Goal: Task Accomplishment & Management: Use online tool/utility

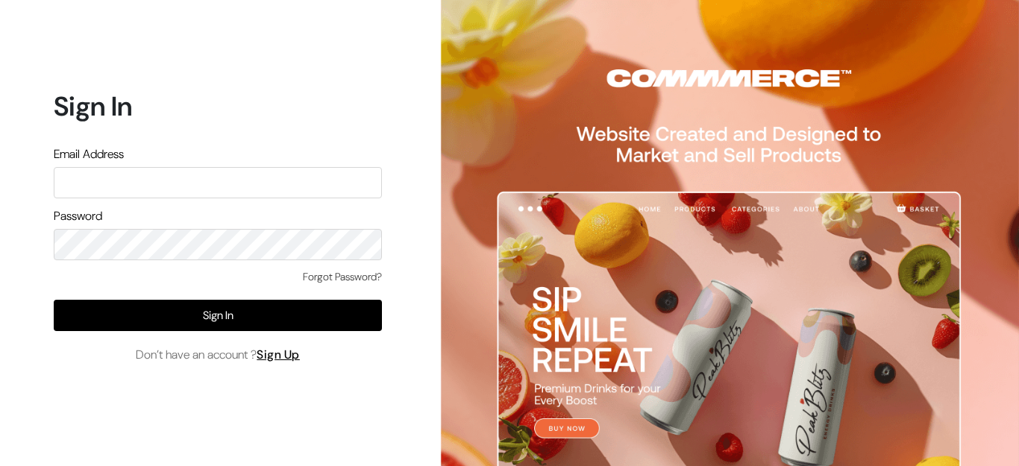
click at [146, 183] on input "text" at bounding box center [218, 182] width 328 height 31
type input "bangerji@gmail.com"
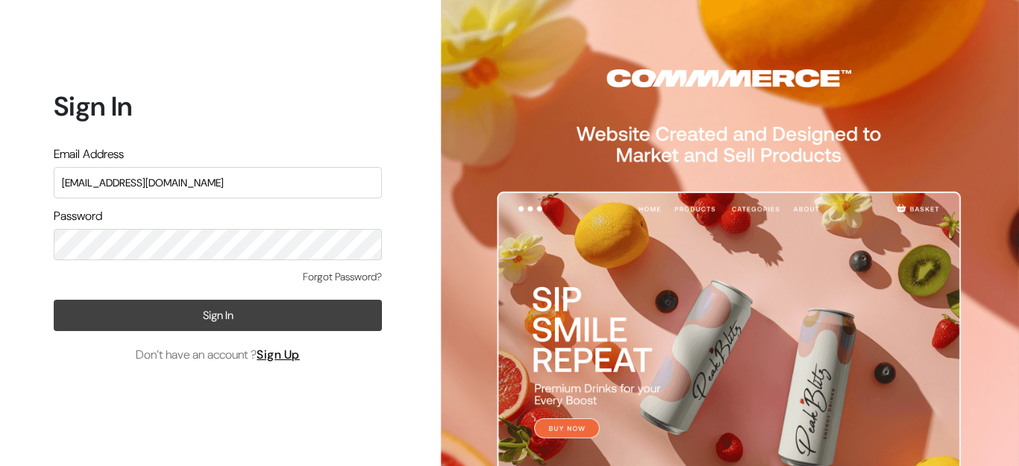
click at [142, 312] on button "Sign In" at bounding box center [218, 315] width 328 height 31
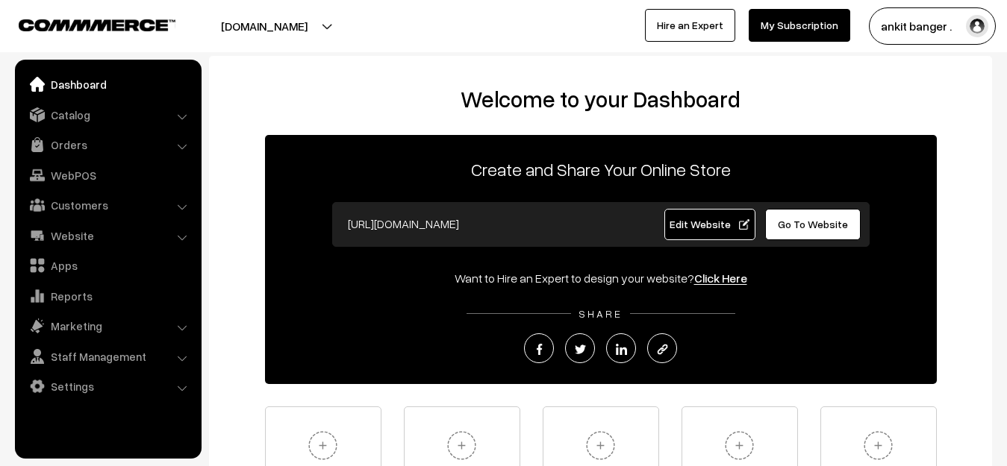
click at [260, 16] on button "[DOMAIN_NAME]" at bounding box center [264, 25] width 191 height 37
click at [84, 79] on link "Dashboard" at bounding box center [108, 84] width 178 height 27
click at [60, 118] on link "Catalog" at bounding box center [108, 114] width 178 height 27
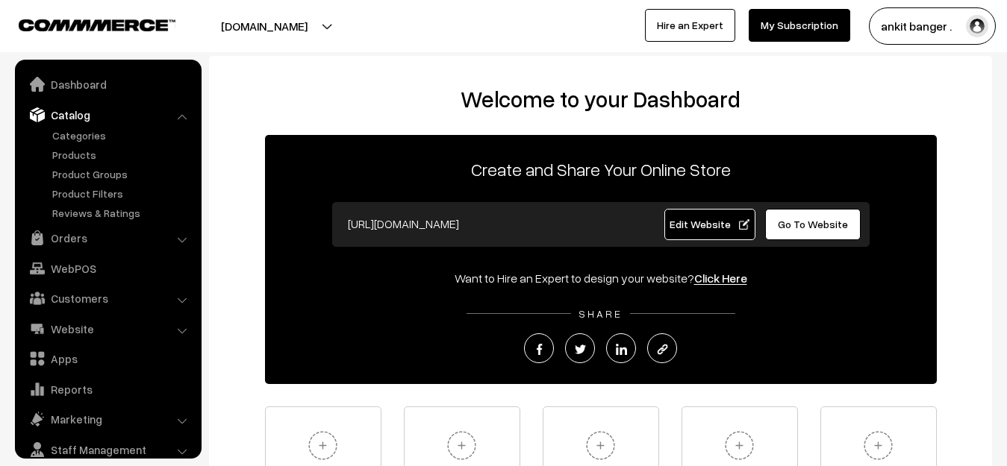
click at [268, 20] on button "[DOMAIN_NAME]" at bounding box center [264, 25] width 191 height 37
click at [73, 266] on link "WebPOS" at bounding box center [108, 268] width 178 height 27
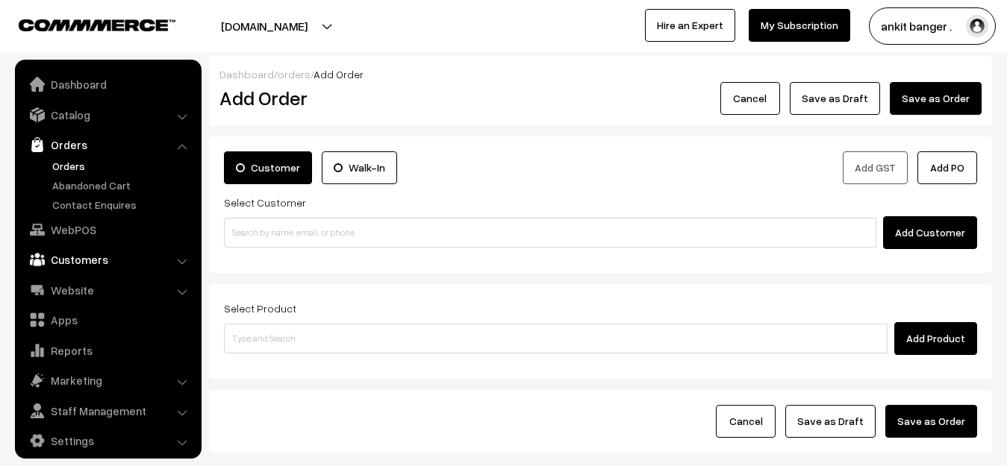
scroll to position [10, 0]
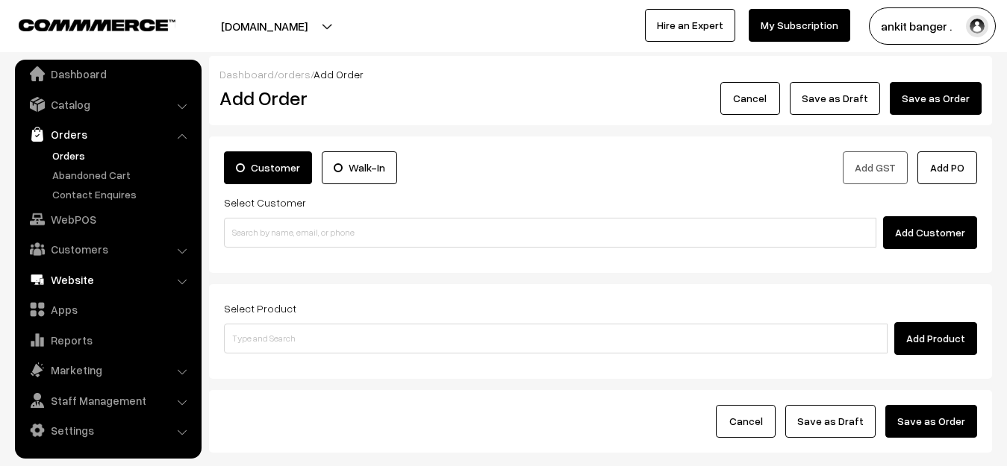
click at [89, 281] on link "Website" at bounding box center [108, 279] width 178 height 27
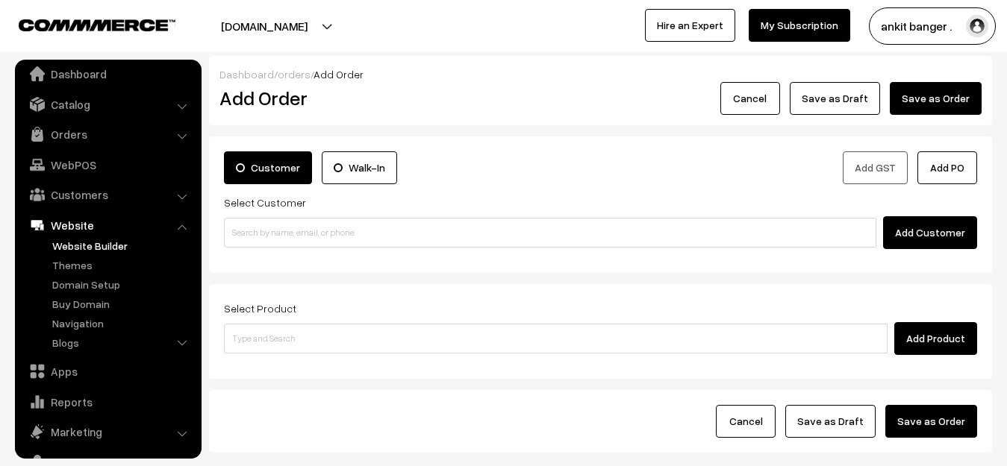
click at [98, 246] on link "Website Builder" at bounding box center [123, 246] width 148 height 16
